Goal: Transaction & Acquisition: Download file/media

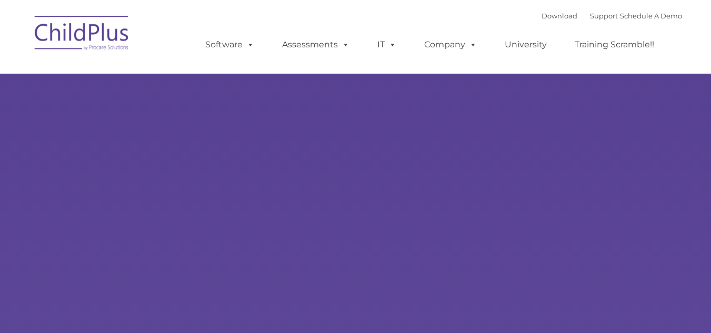
type input ""
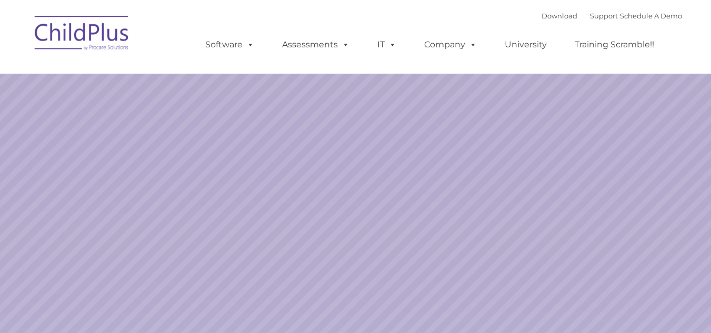
select select "MEDIUM"
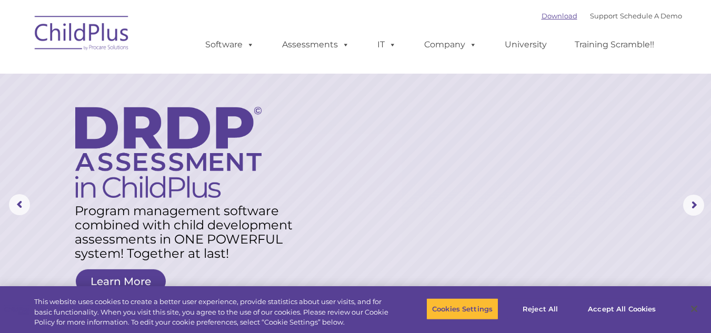
click at [547, 16] on link "Download" at bounding box center [559, 16] width 36 height 8
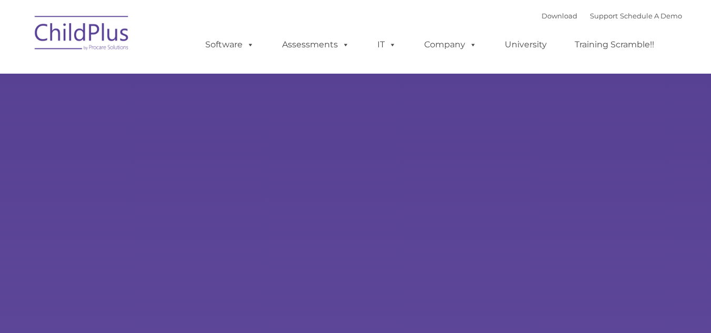
type input ""
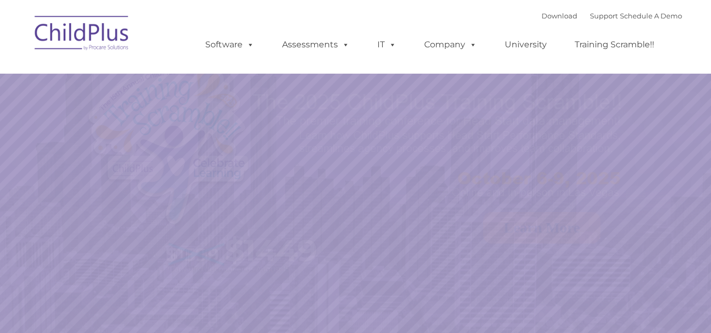
select select "MEDIUM"
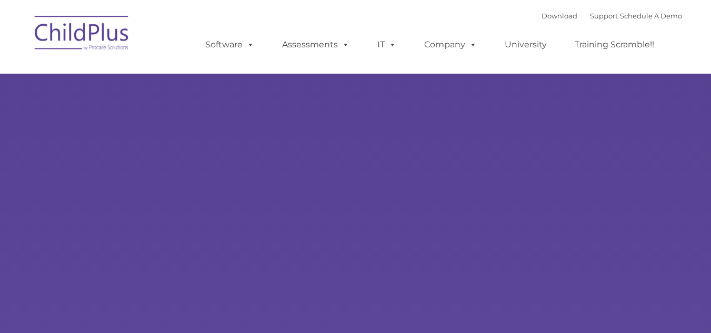
type input ""
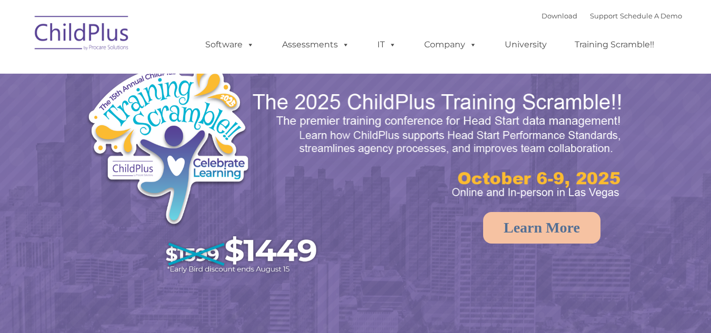
select select "MEDIUM"
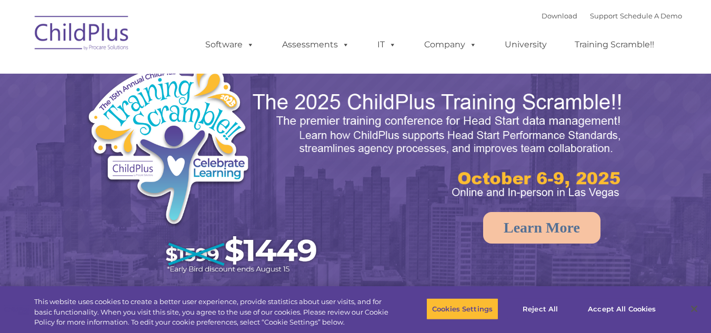
select select "MEDIUM"
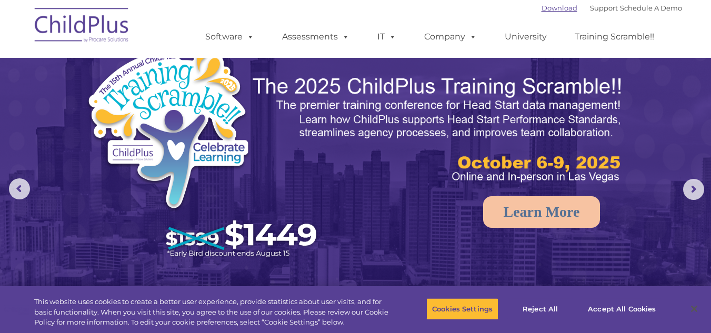
click at [541, 9] on link "Download" at bounding box center [559, 8] width 36 height 8
